Goal: Information Seeking & Learning: Learn about a topic

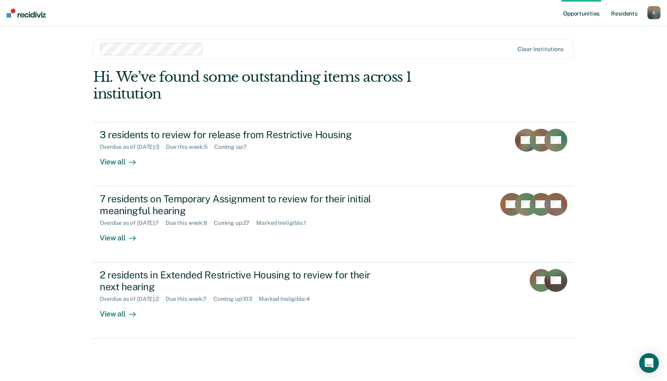
click at [626, 15] on link "Resident s" at bounding box center [624, 13] width 30 height 26
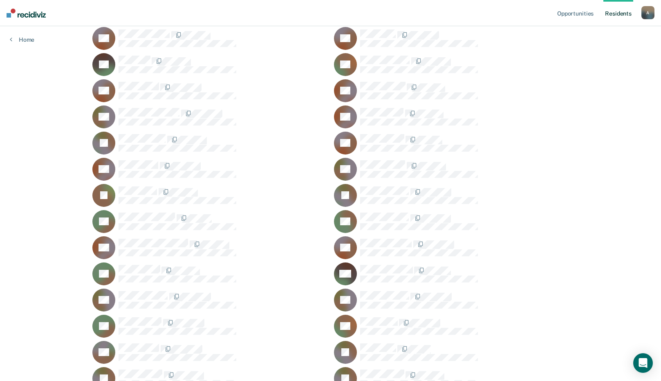
scroll to position [26739, 0]
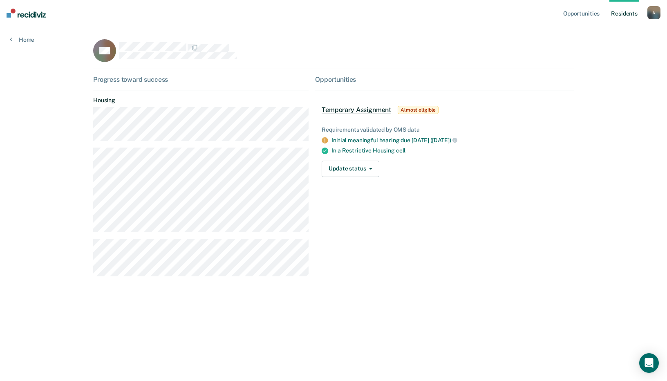
click at [610, 15] on link "Resident s" at bounding box center [624, 13] width 30 height 26
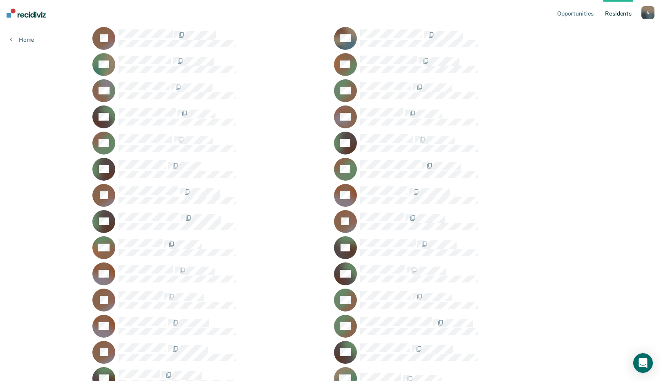
scroll to position [16333, 0]
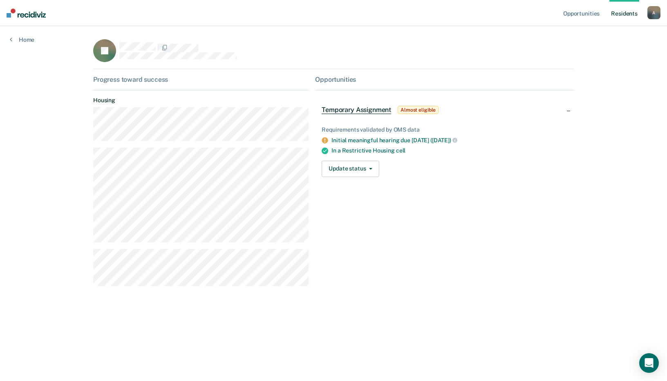
click at [629, 14] on link "Resident s" at bounding box center [624, 13] width 30 height 26
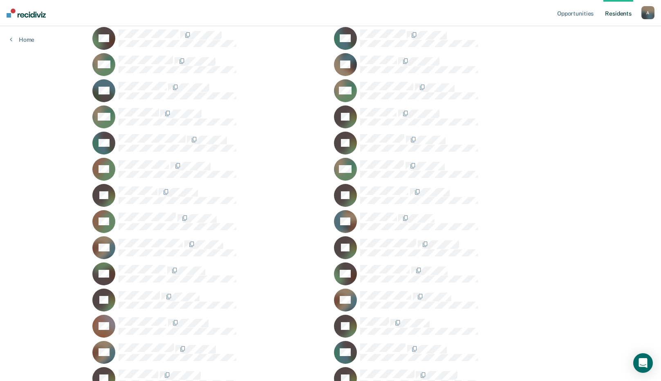
scroll to position [30531, 0]
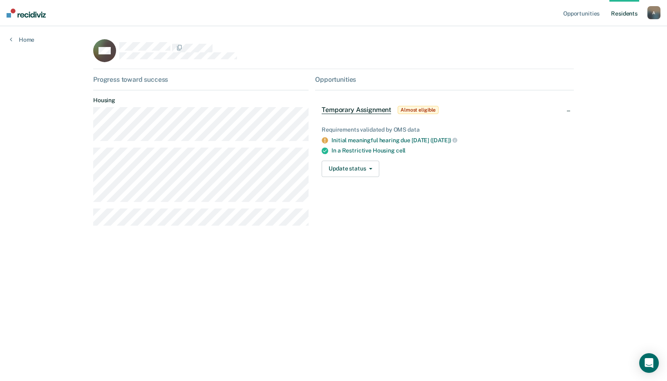
click at [256, 289] on main "RW Progress toward success Housing Opportunities Temporary Assignment Almost el…" at bounding box center [333, 193] width 500 height 335
click at [621, 15] on link "Resident s" at bounding box center [624, 13] width 30 height 26
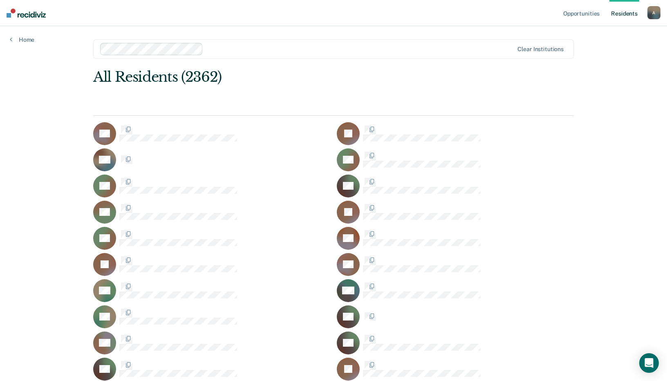
click at [619, 12] on link "Resident s" at bounding box center [624, 13] width 30 height 26
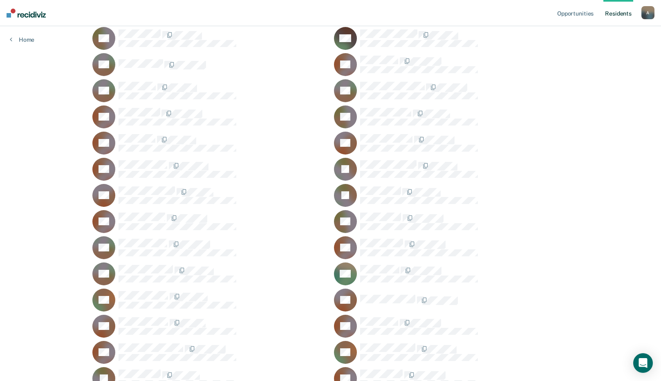
scroll to position [8228, 0]
